Goal: Transaction & Acquisition: Subscribe to service/newsletter

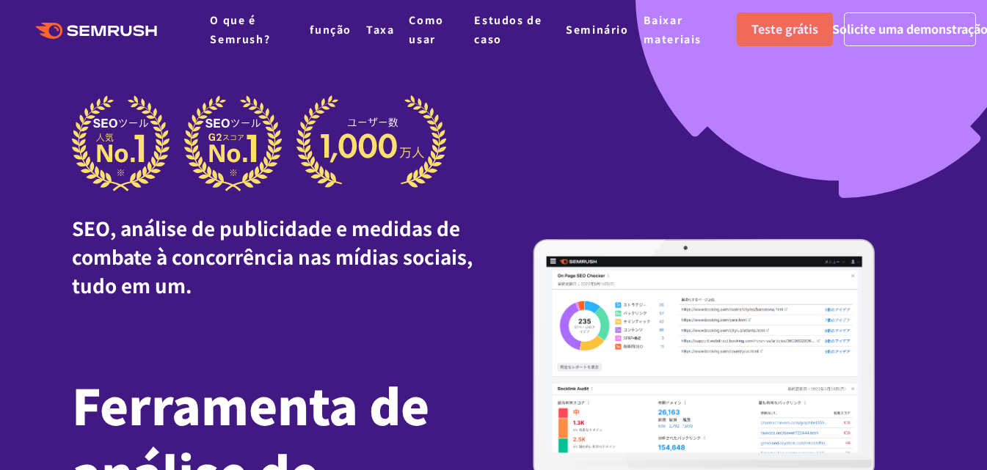
click at [803, 25] on font "Teste grátis" at bounding box center [784, 29] width 67 height 18
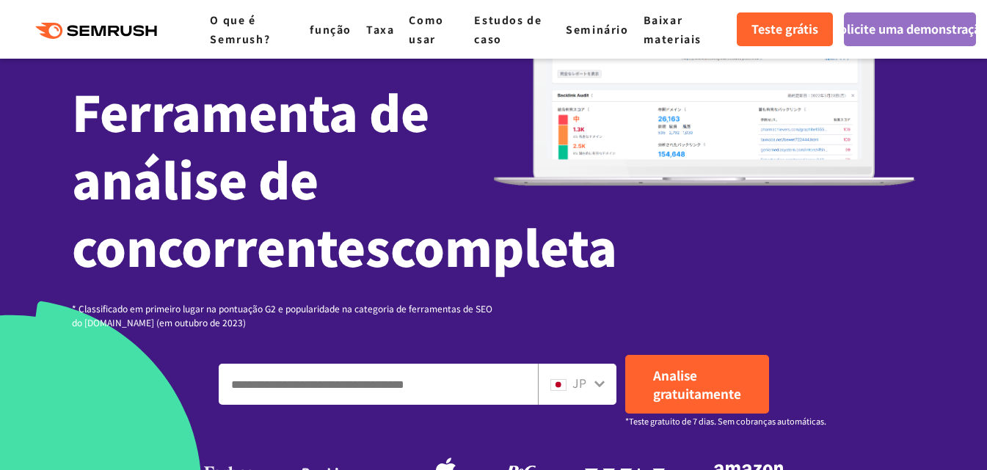
scroll to position [440, 0]
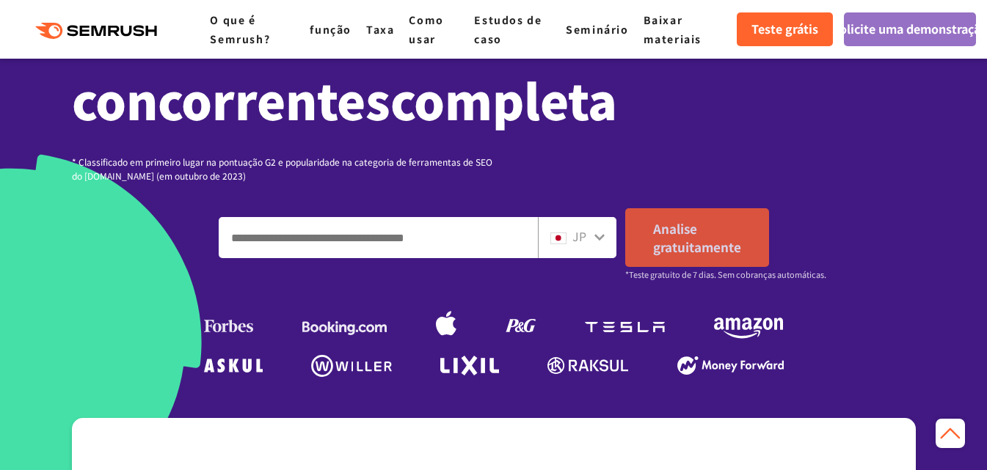
click at [722, 267] on link "Analise gratuitamente" at bounding box center [697, 237] width 144 height 59
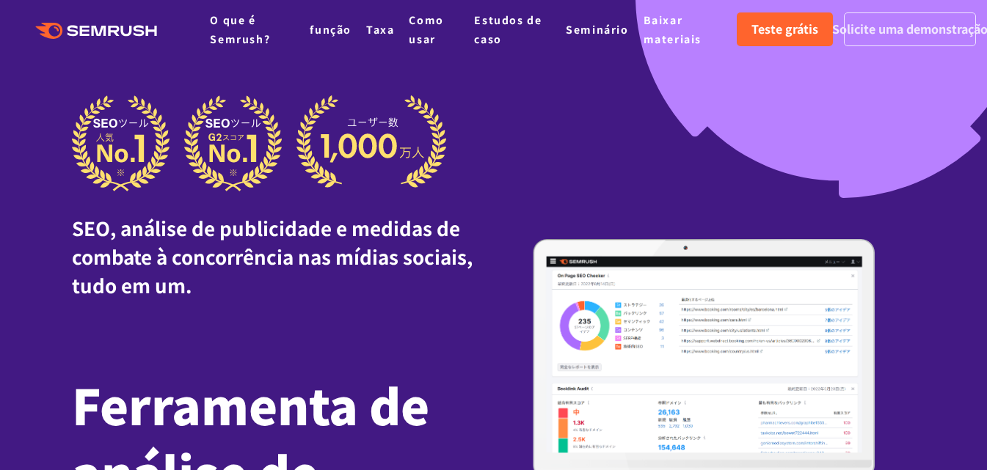
click at [914, 31] on font "Solicite uma demonstração" at bounding box center [910, 29] width 156 height 18
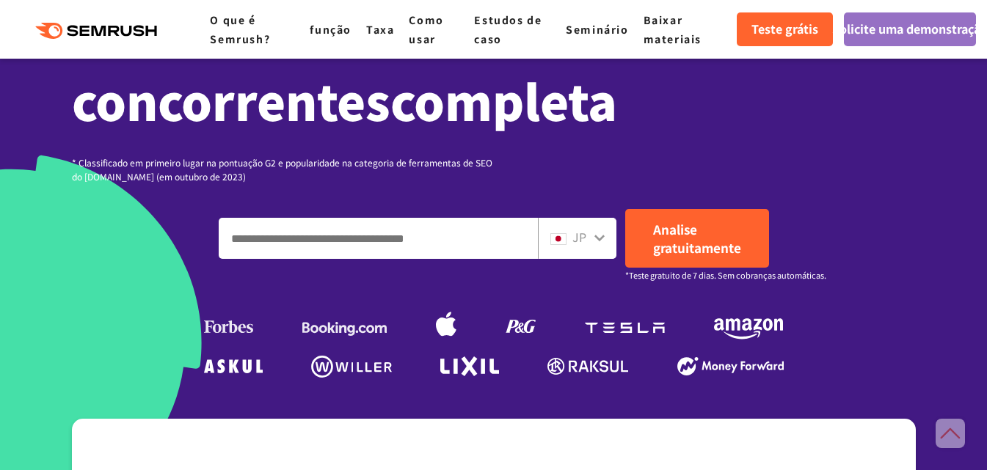
scroll to position [440, 0]
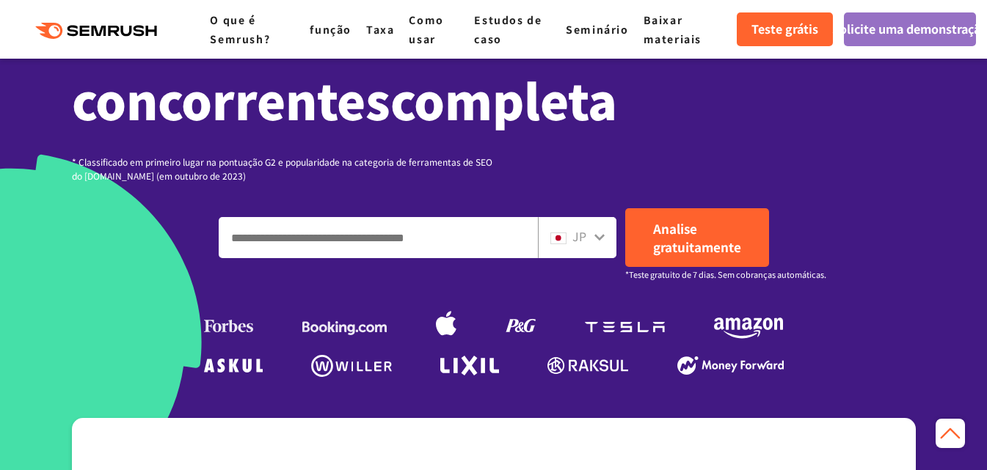
click at [576, 245] on font "JP" at bounding box center [579, 236] width 14 height 18
click at [567, 247] on div "JP" at bounding box center [573, 236] width 47 height 19
click at [589, 247] on div "JP" at bounding box center [573, 236] width 47 height 19
click at [594, 243] on icon at bounding box center [600, 237] width 12 height 12
click at [583, 245] on font "JP" at bounding box center [579, 236] width 14 height 18
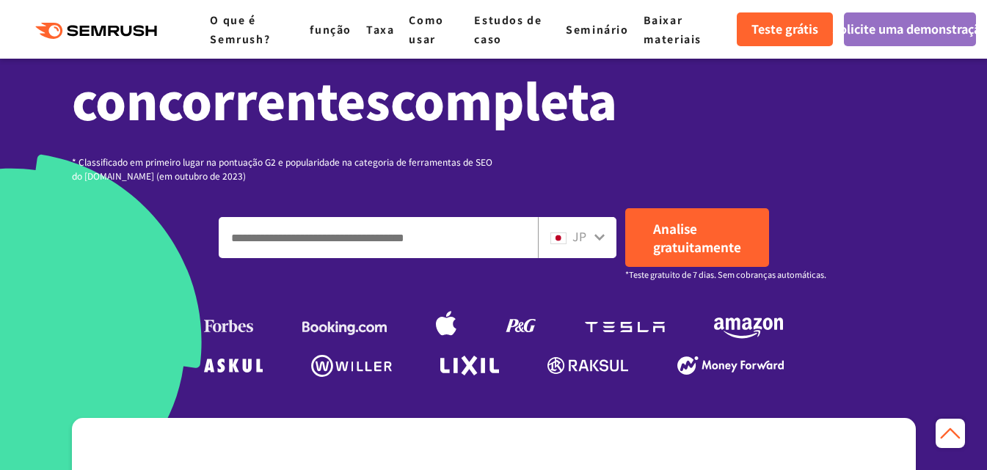
click at [484, 258] on input "Insira um domínio, palavra-chave ou URL" at bounding box center [378, 238] width 318 height 40
click at [604, 243] on icon at bounding box center [600, 237] width 12 height 12
click at [598, 243] on icon at bounding box center [600, 237] width 12 height 12
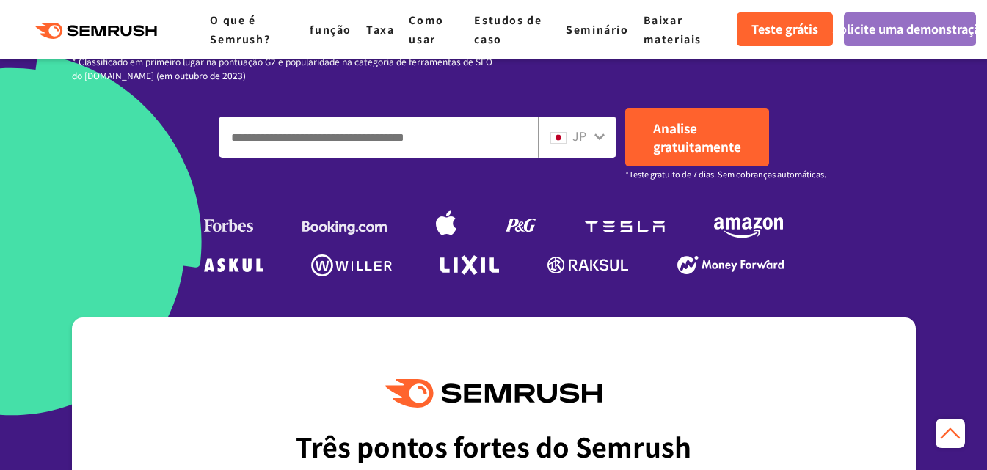
scroll to position [587, 0]
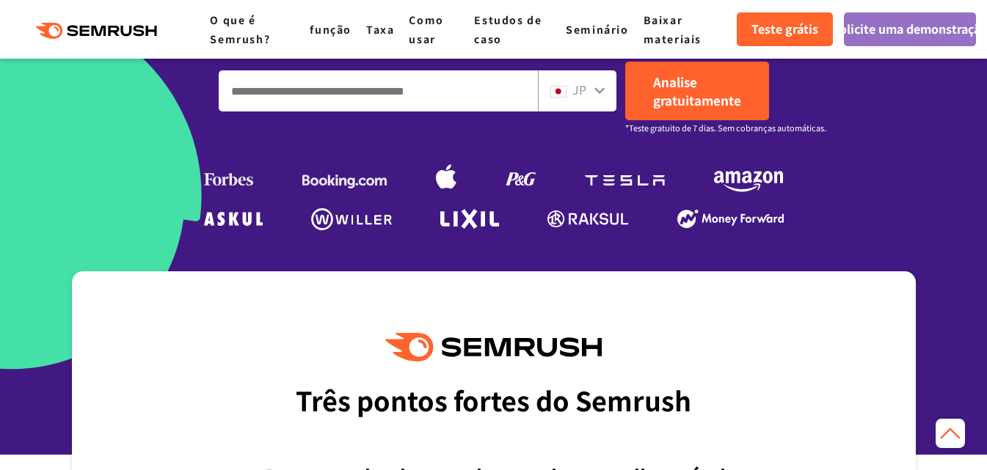
click at [594, 96] on icon at bounding box center [600, 90] width 12 height 12
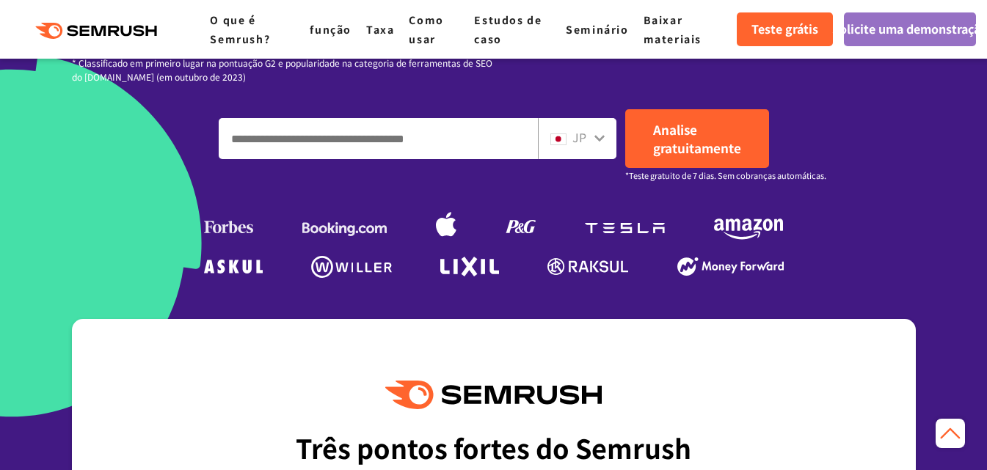
scroll to position [514, 0]
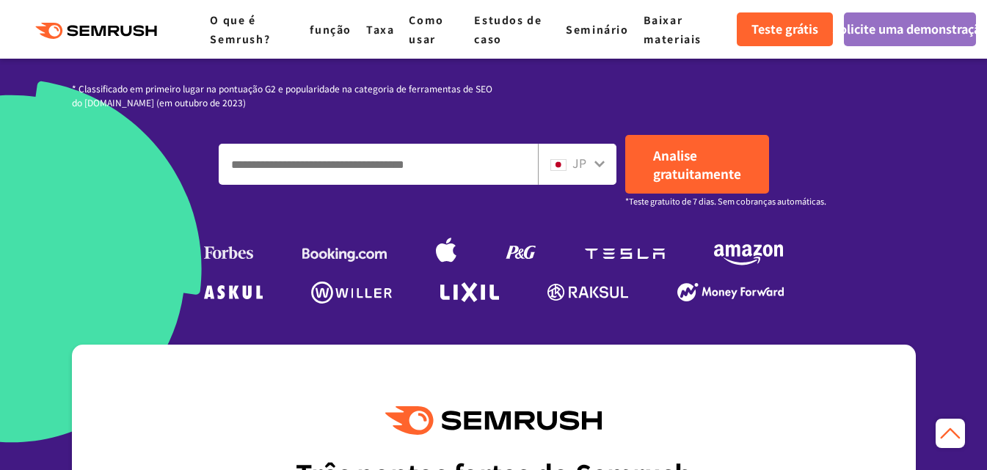
click at [578, 172] on font "JP" at bounding box center [579, 163] width 14 height 18
click at [452, 184] on input "Insira um domínio, palavra-chave ou URL" at bounding box center [378, 165] width 318 height 40
type input "*"
click at [597, 185] on div "JP" at bounding box center [577, 164] width 79 height 41
click at [597, 170] on icon at bounding box center [600, 164] width 12 height 12
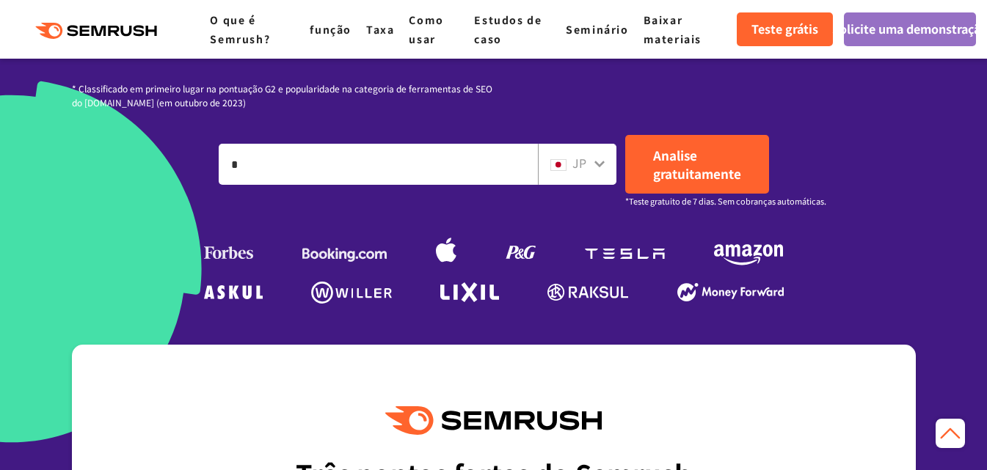
click at [597, 170] on icon at bounding box center [600, 164] width 12 height 12
click at [498, 184] on input "*" at bounding box center [378, 165] width 318 height 40
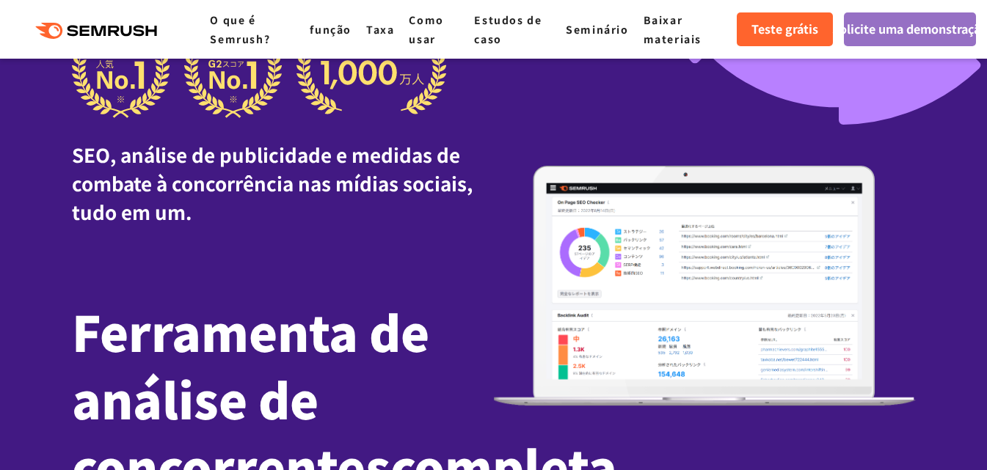
scroll to position [0, 0]
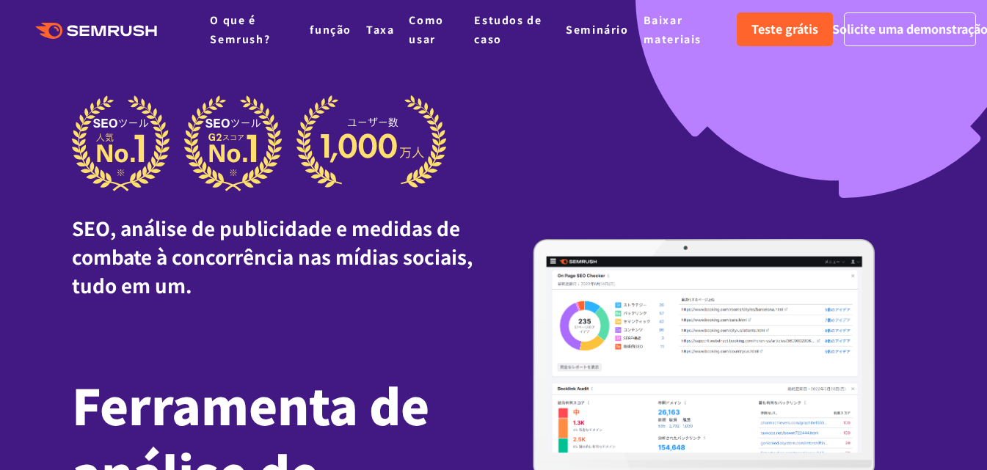
click at [109, 34] on icon ".cls {fill: #FF642D;}" at bounding box center [98, 31] width 166 height 16
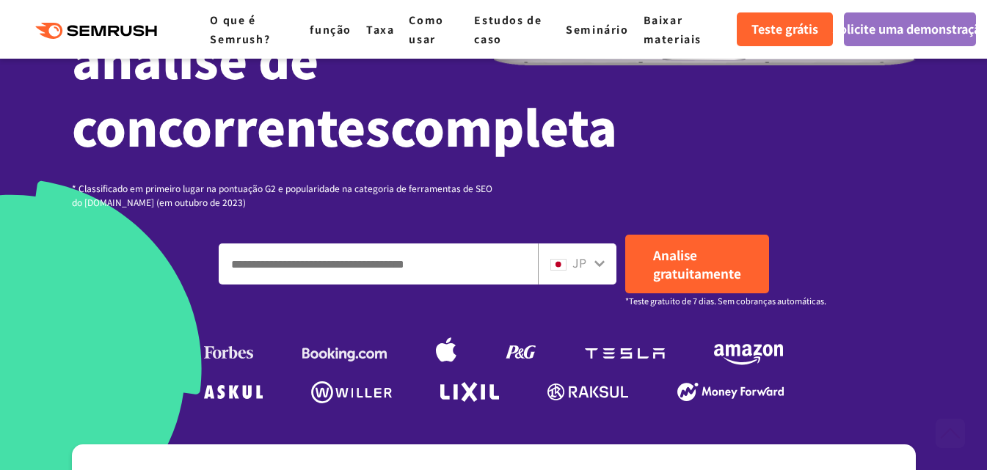
scroll to position [514, 0]
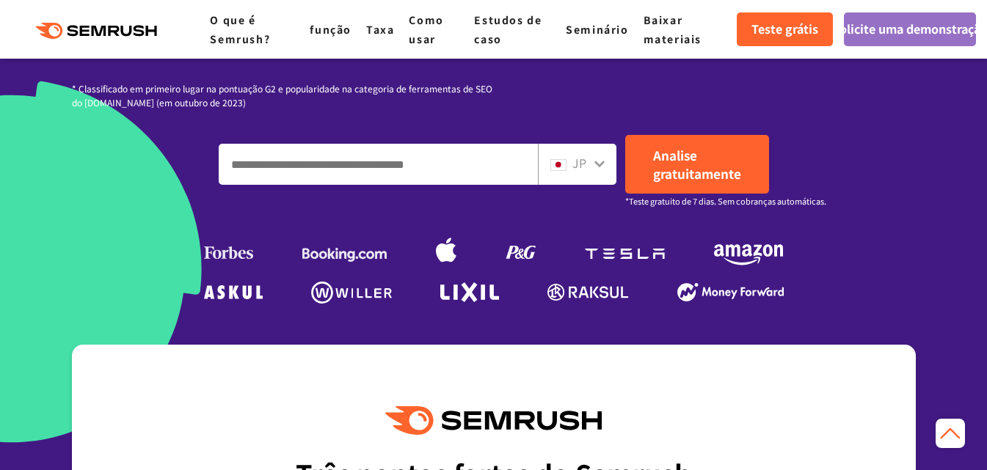
click at [579, 172] on font "JP" at bounding box center [579, 163] width 14 height 18
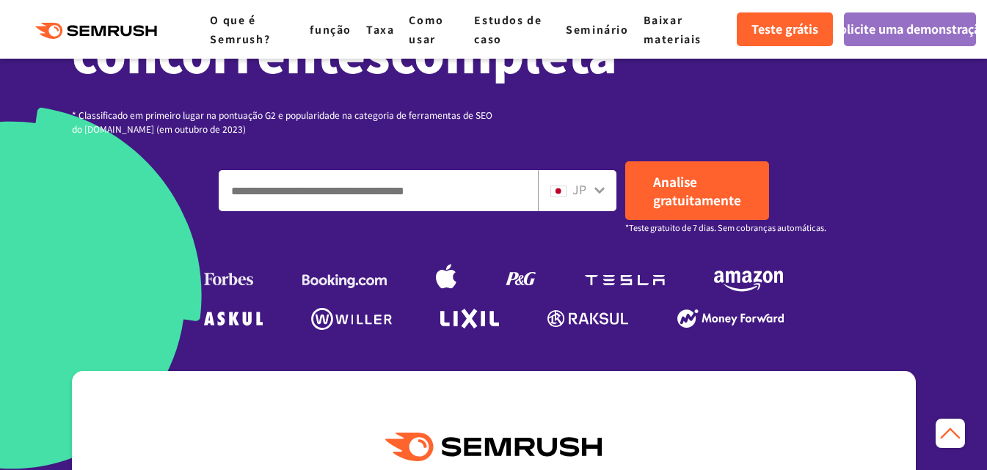
scroll to position [440, 0]
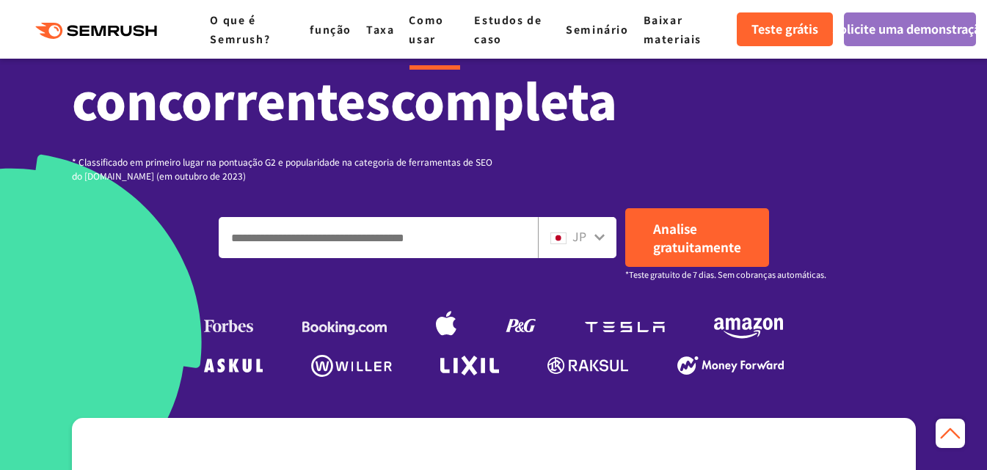
click at [435, 21] on font "Como usar" at bounding box center [426, 29] width 34 height 34
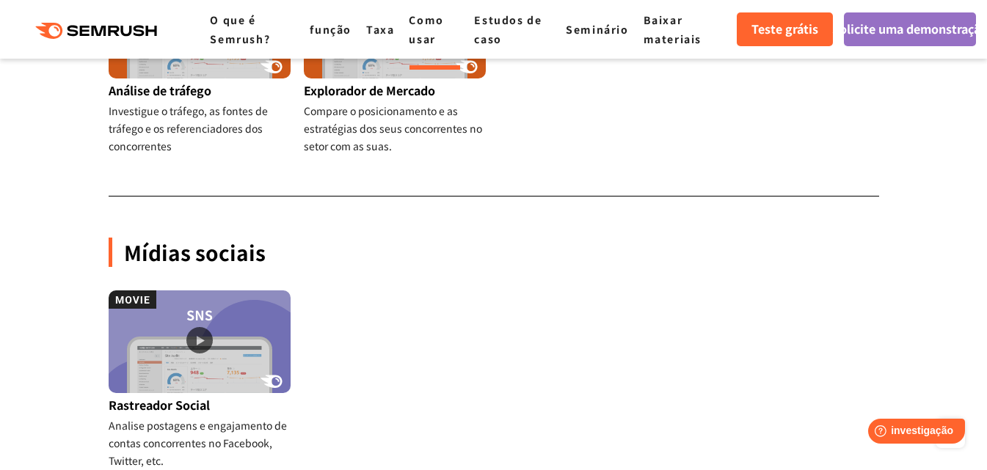
scroll to position [1761, 0]
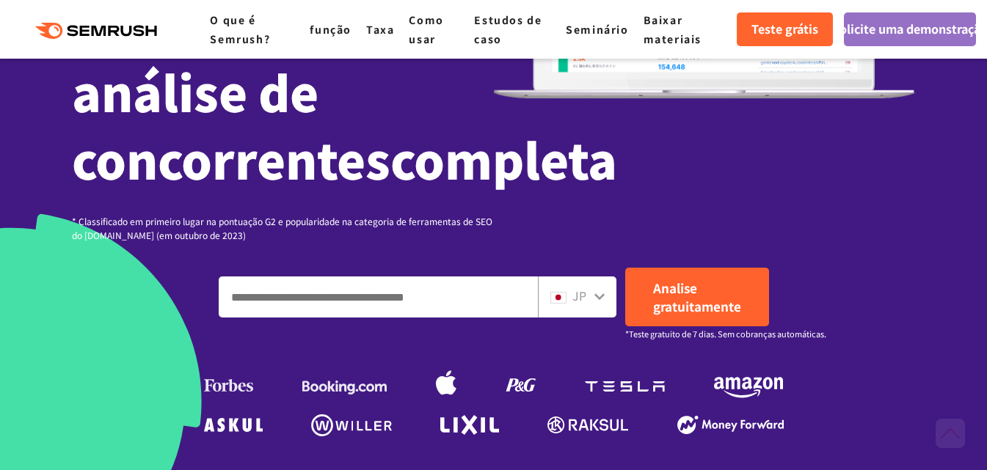
scroll to position [514, 0]
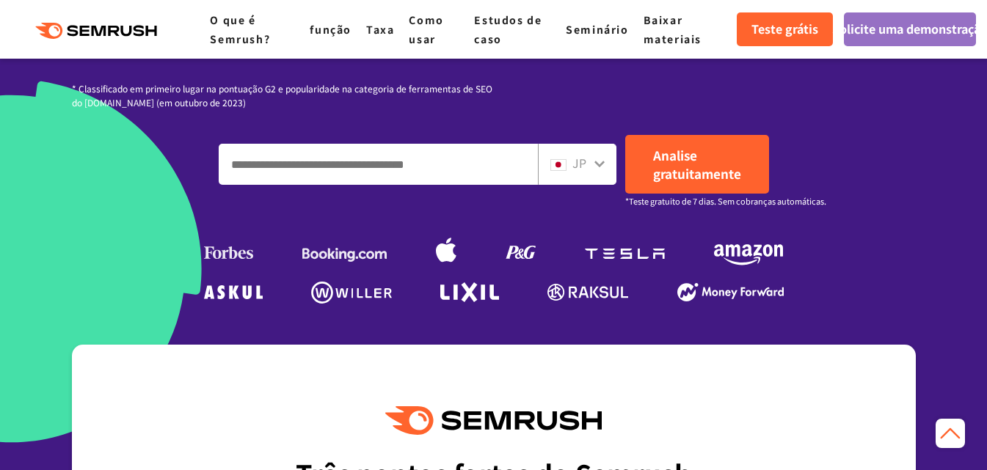
click at [568, 173] on div "JP" at bounding box center [573, 163] width 47 height 19
click at [514, 184] on input "Insira um domínio, palavra-chave ou URL" at bounding box center [378, 165] width 318 height 40
click at [507, 184] on input "Insira um domínio, palavra-chave ou URL" at bounding box center [378, 165] width 318 height 40
drag, startPoint x: 507, startPoint y: 224, endPoint x: 784, endPoint y: 188, distance: 279.0
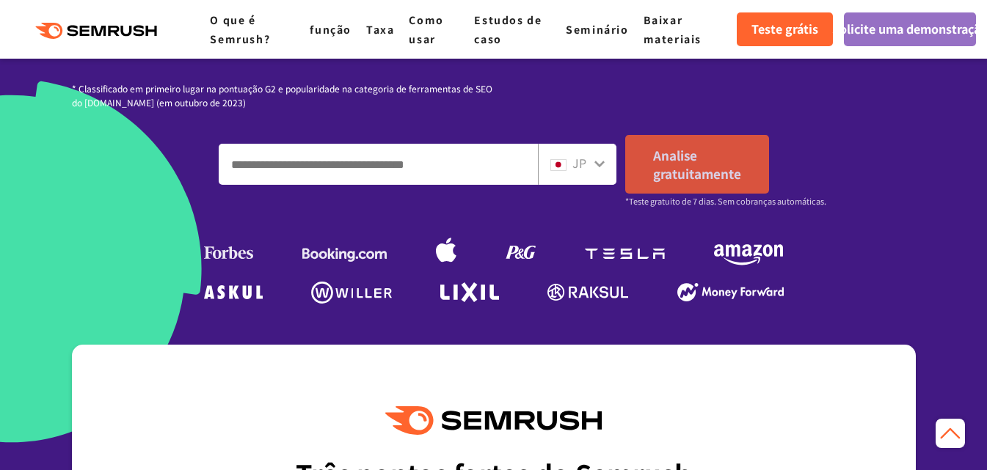
click at [721, 183] on font "Analise gratuitamente" at bounding box center [697, 164] width 88 height 37
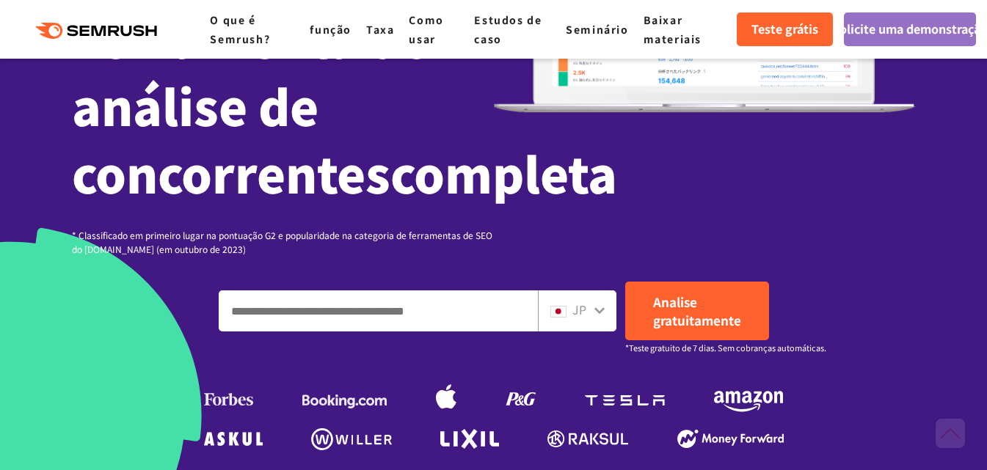
scroll to position [440, 0]
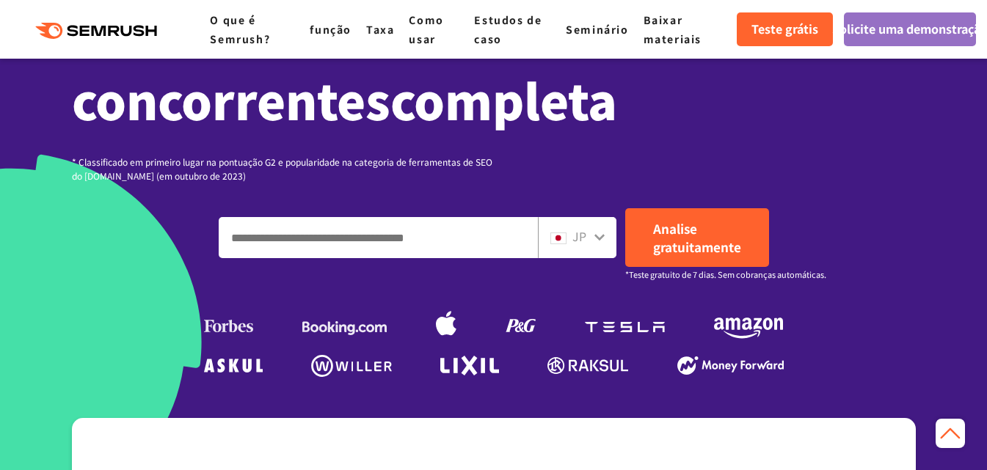
click at [452, 258] on input "Insira um domínio, palavra-chave ou URL" at bounding box center [378, 238] width 318 height 40
click at [443, 258] on input "Insira um domínio, palavra-chave ou URL" at bounding box center [378, 238] width 318 height 40
type input "*********"
click at [782, 267] on div "********* JP Analise gratuitamente *Teste gratuito de 7 dias. Sem cobranças aut…" at bounding box center [494, 237] width 844 height 59
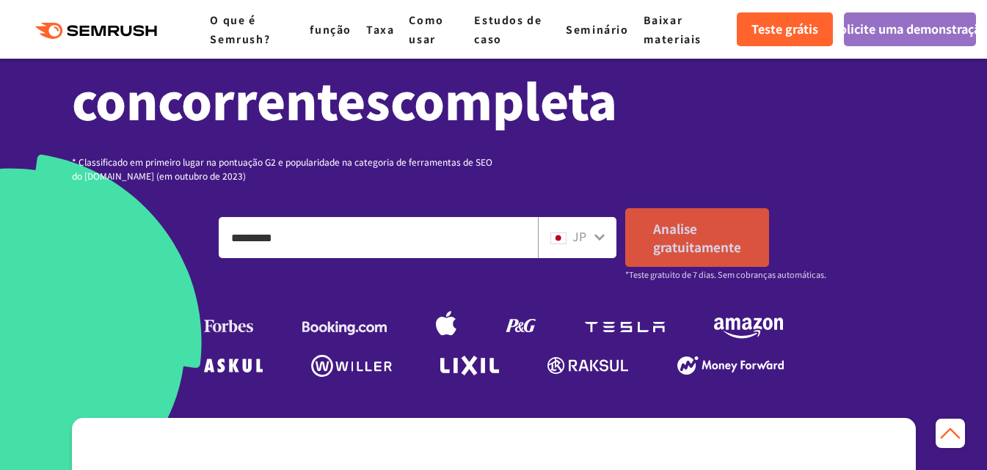
click at [714, 267] on link "Analise gratuitamente" at bounding box center [697, 237] width 144 height 59
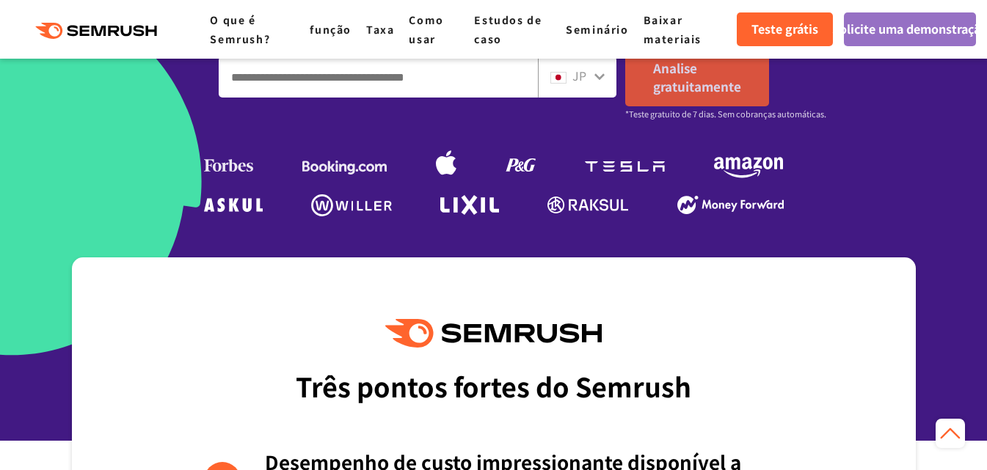
scroll to position [602, 0]
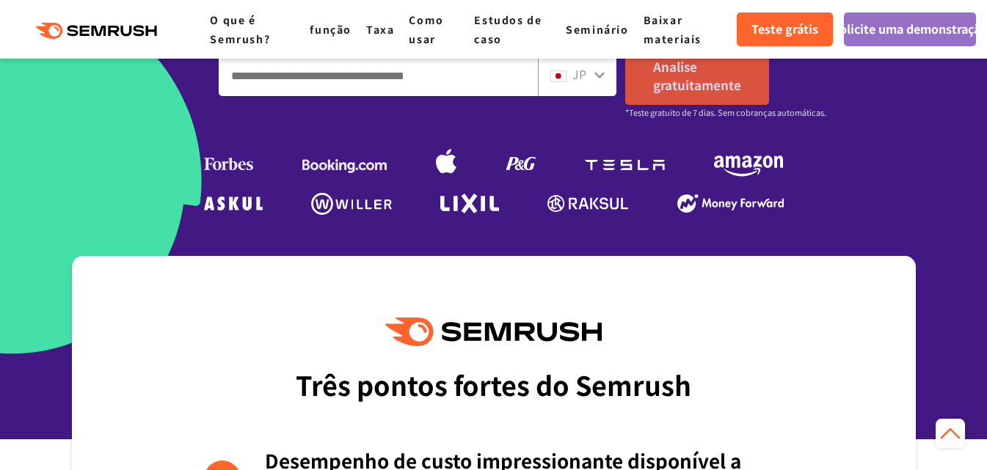
click at [676, 94] on font "Analise gratuitamente" at bounding box center [697, 75] width 88 height 37
